Goal: Use online tool/utility: Utilize a website feature to perform a specific function

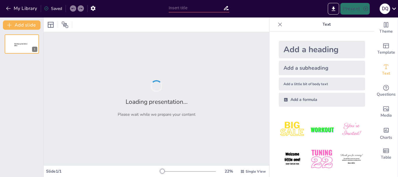
type input "Análisis [PERSON_NAME] Objetivo de Nike: Oportunidades y Desafíos"
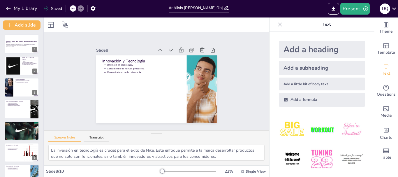
type textarea "La evolución constante es fundamental para Nike. La marca debe adaptarse a los …"
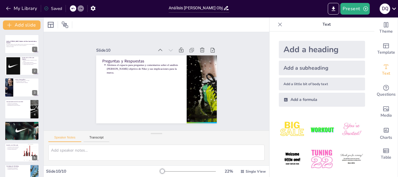
type textarea "La evolución constante es fundamental para Nike. La marca debe adaptarse a los …"
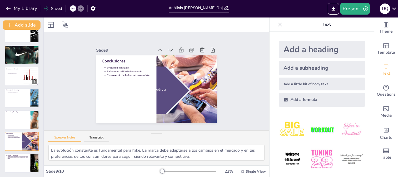
scroll to position [77, 0]
click at [178, 171] on div at bounding box center [188, 171] width 56 height 5
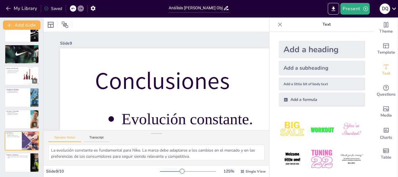
click at [171, 171] on div at bounding box center [171, 171] width 22 height 1
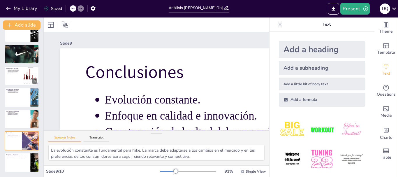
click at [169, 171] on div at bounding box center [168, 171] width 16 height 1
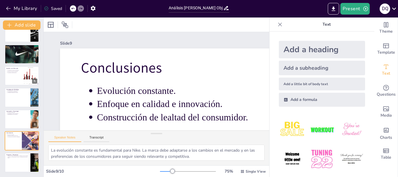
click at [170, 171] on div at bounding box center [172, 171] width 5 height 5
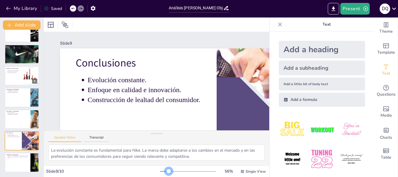
click at [166, 171] on div at bounding box center [168, 171] width 5 height 5
click at [161, 171] on div at bounding box center [164, 171] width 9 height 1
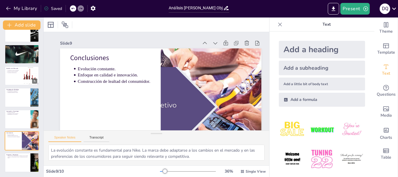
scroll to position [0, 0]
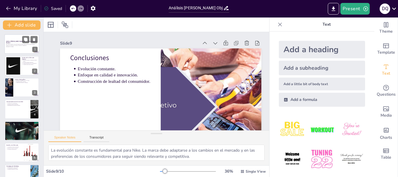
click at [26, 44] on p "Este análisis explora el mercado objetivo de Nike, identificando las oportunida…" at bounding box center [21, 45] width 31 height 2
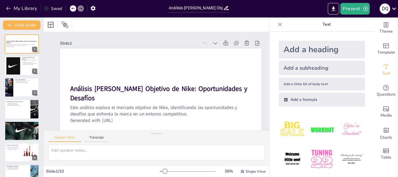
scroll to position [32, 0]
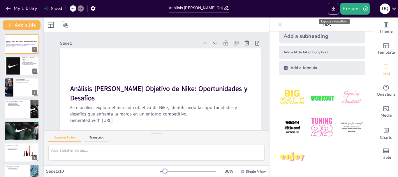
click at [331, 11] on icon "Export to PowerPoint" at bounding box center [333, 9] width 6 height 6
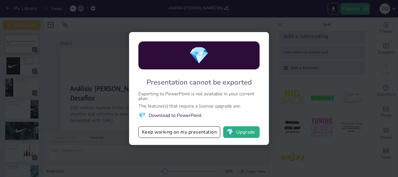
click at [298, 15] on div "💎 Presentation cannot be exported Exporting to PowerPoint is not available in y…" at bounding box center [199, 88] width 398 height 177
click at [252, 43] on div "💎" at bounding box center [198, 55] width 121 height 28
click at [203, 133] on button "Keep working on my presentation" at bounding box center [179, 132] width 82 height 12
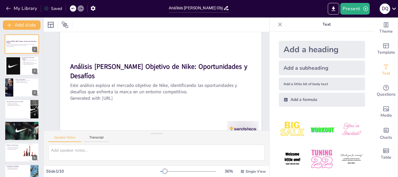
scroll to position [36, 0]
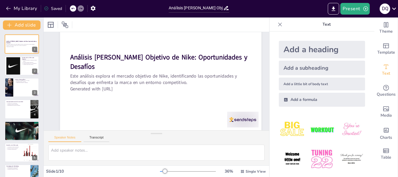
click at [151, 141] on div "Speaker Notes Transcript" at bounding box center [156, 137] width 225 height 14
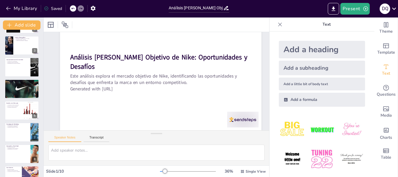
scroll to position [77, 0]
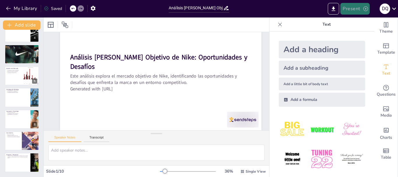
click at [355, 9] on button "Present" at bounding box center [354, 9] width 29 height 12
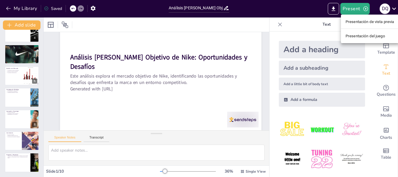
click at [362, 19] on font "Presentación de vista previa" at bounding box center [369, 21] width 49 height 4
